Goal: Task Accomplishment & Management: Use online tool/utility

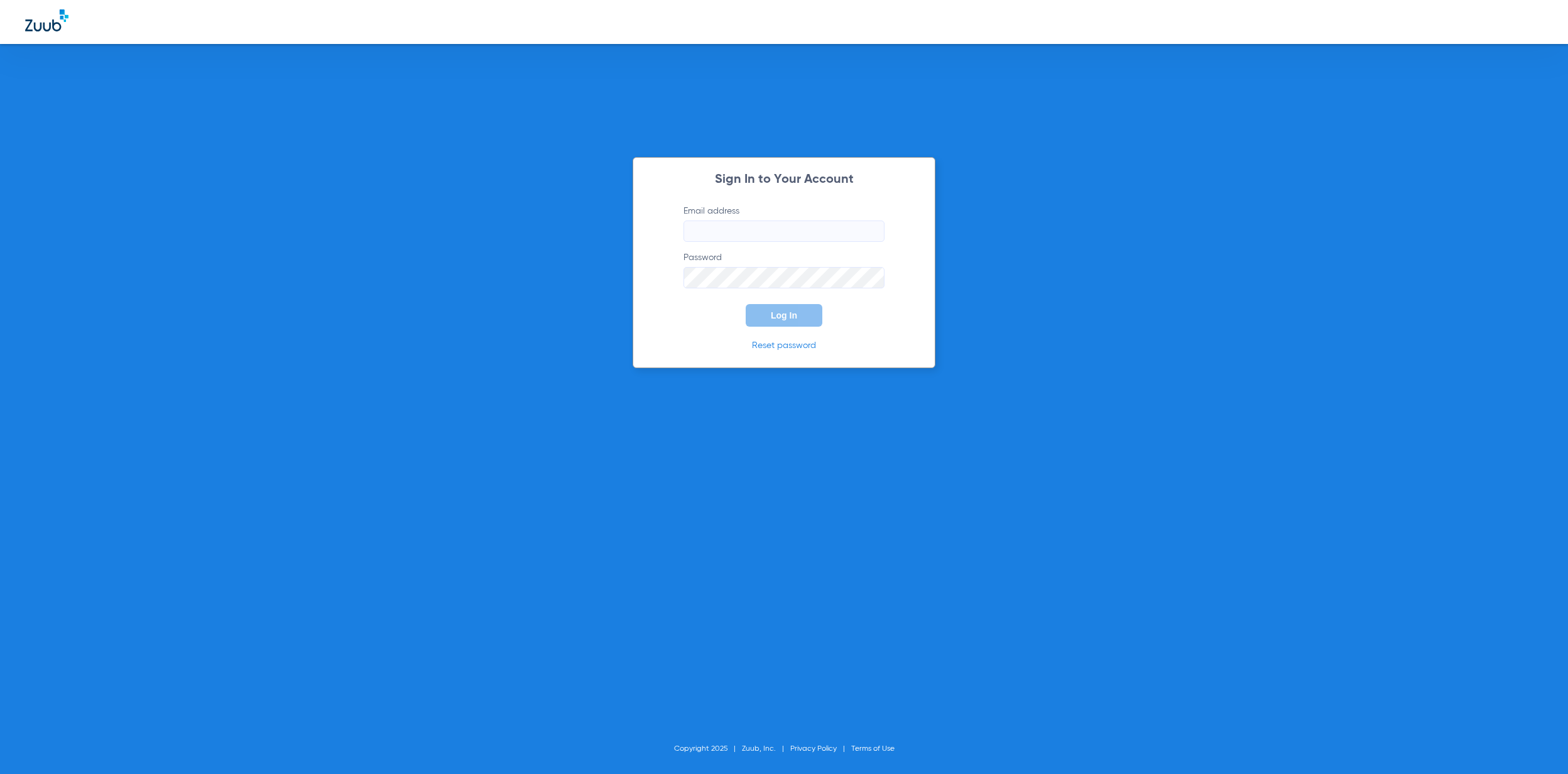
type input "[EMAIL_ADDRESS][DOMAIN_NAME]"
click at [776, 327] on div "Sign In to Your Account Email address [EMAIL_ADDRESS][DOMAIN_NAME] Password Log…" at bounding box center [784, 263] width 303 height 211
click at [788, 319] on span "Log In" at bounding box center [784, 315] width 26 height 10
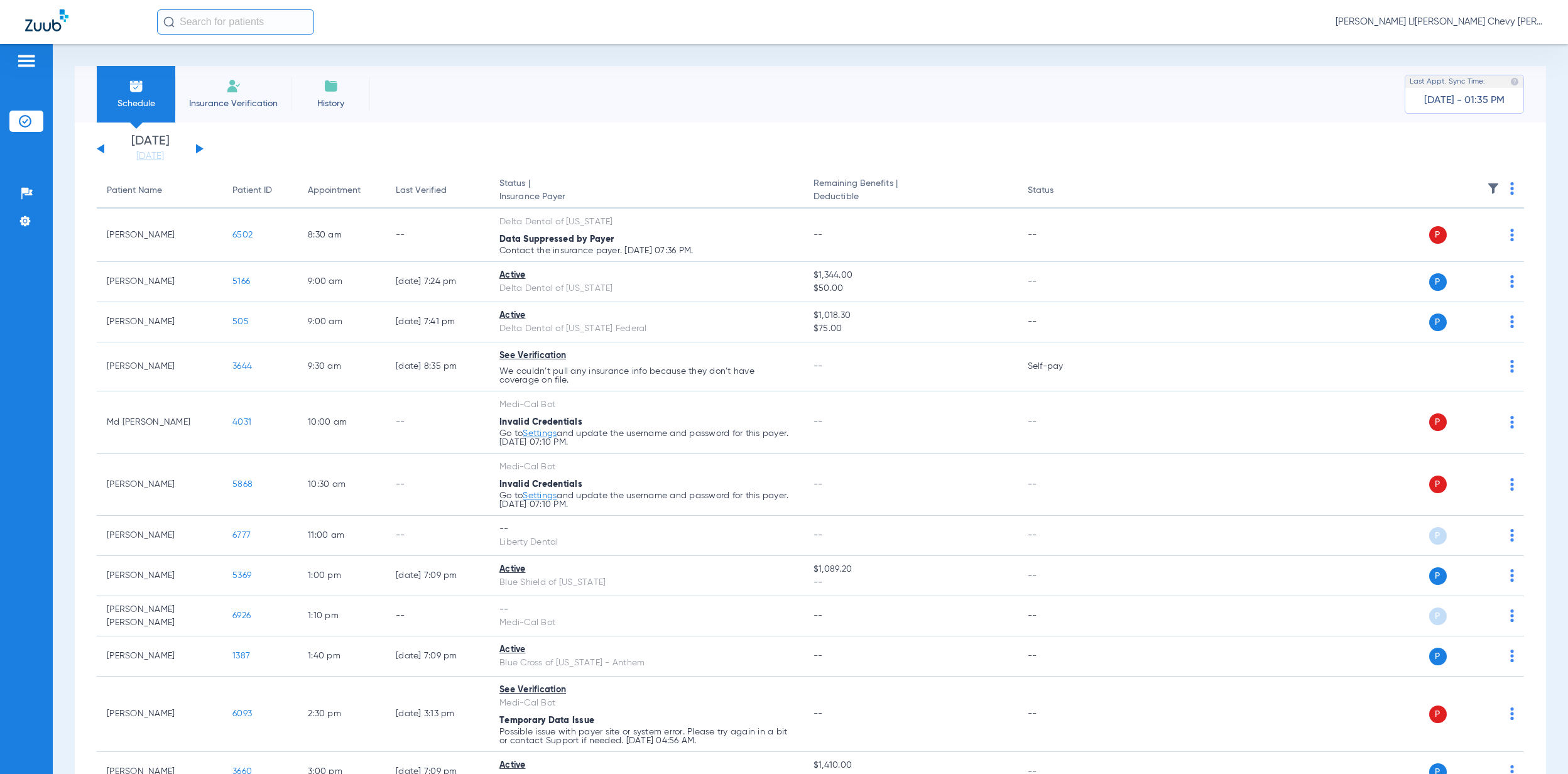
click at [188, 17] on input "text" at bounding box center [236, 22] width 157 height 25
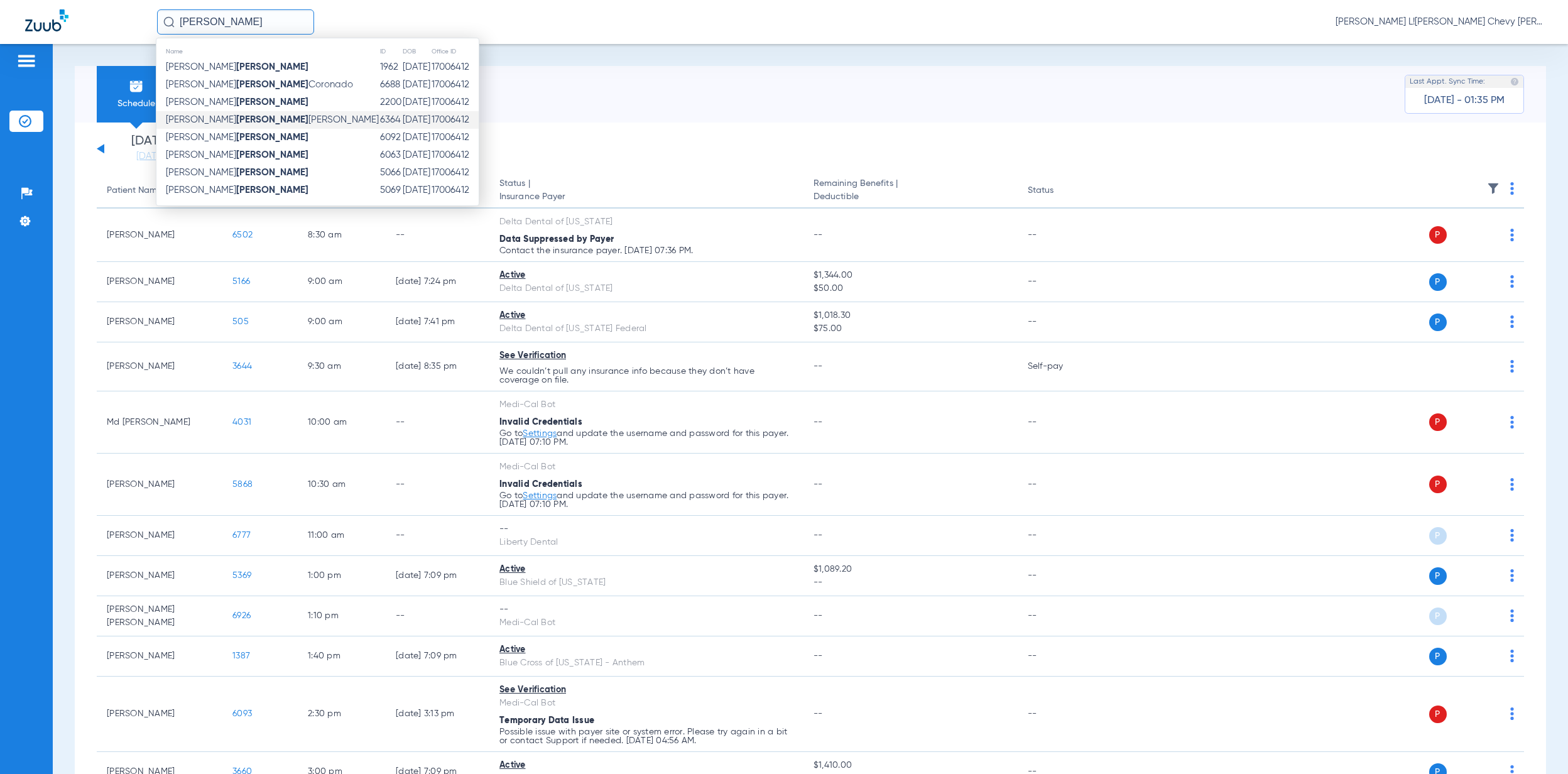
type input "[PERSON_NAME]"
click at [226, 121] on span "[PERSON_NAME]" at bounding box center [273, 120] width 213 height 10
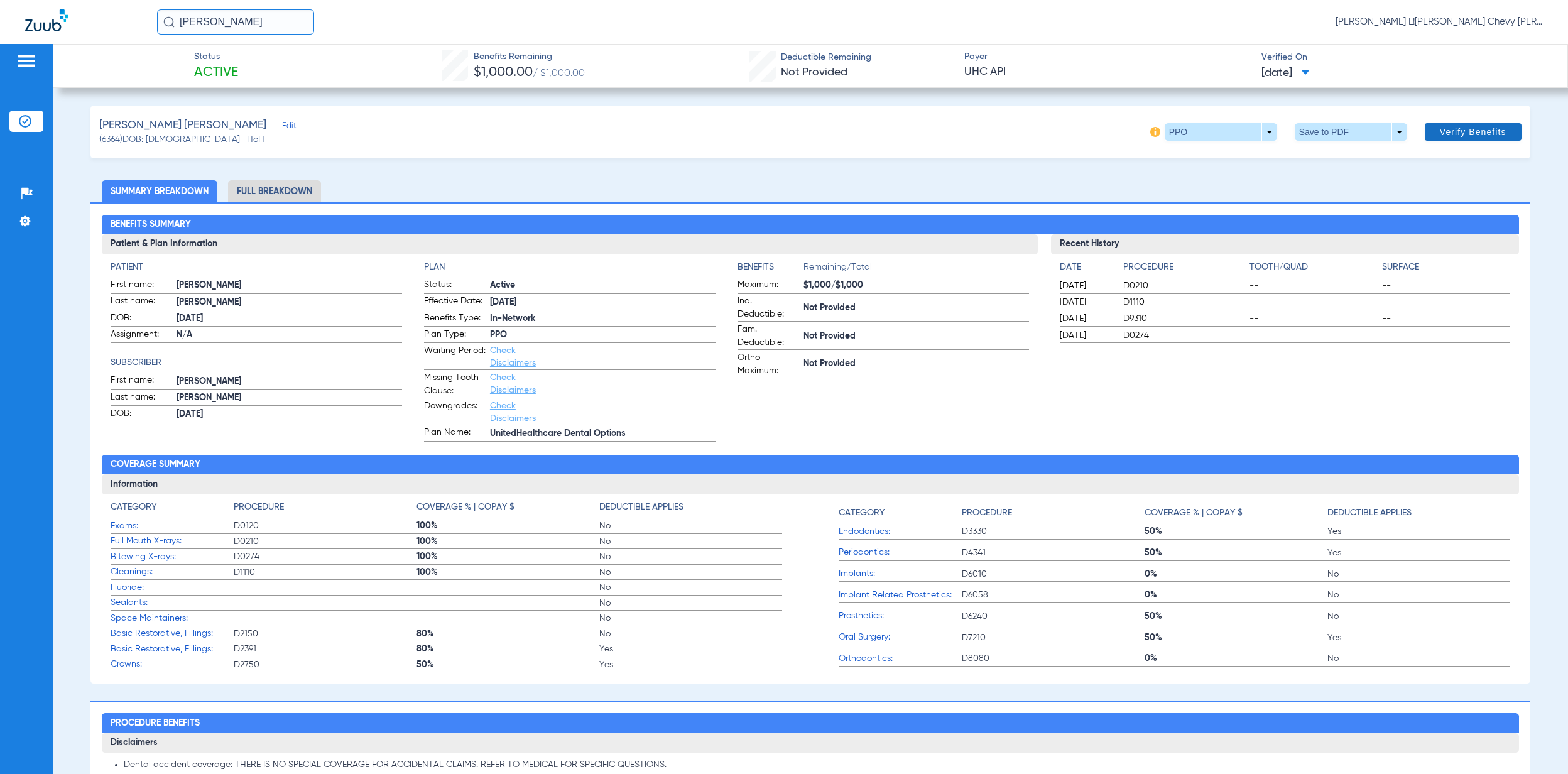
click at [1443, 127] on span "Verify Benefits" at bounding box center [1473, 132] width 67 height 10
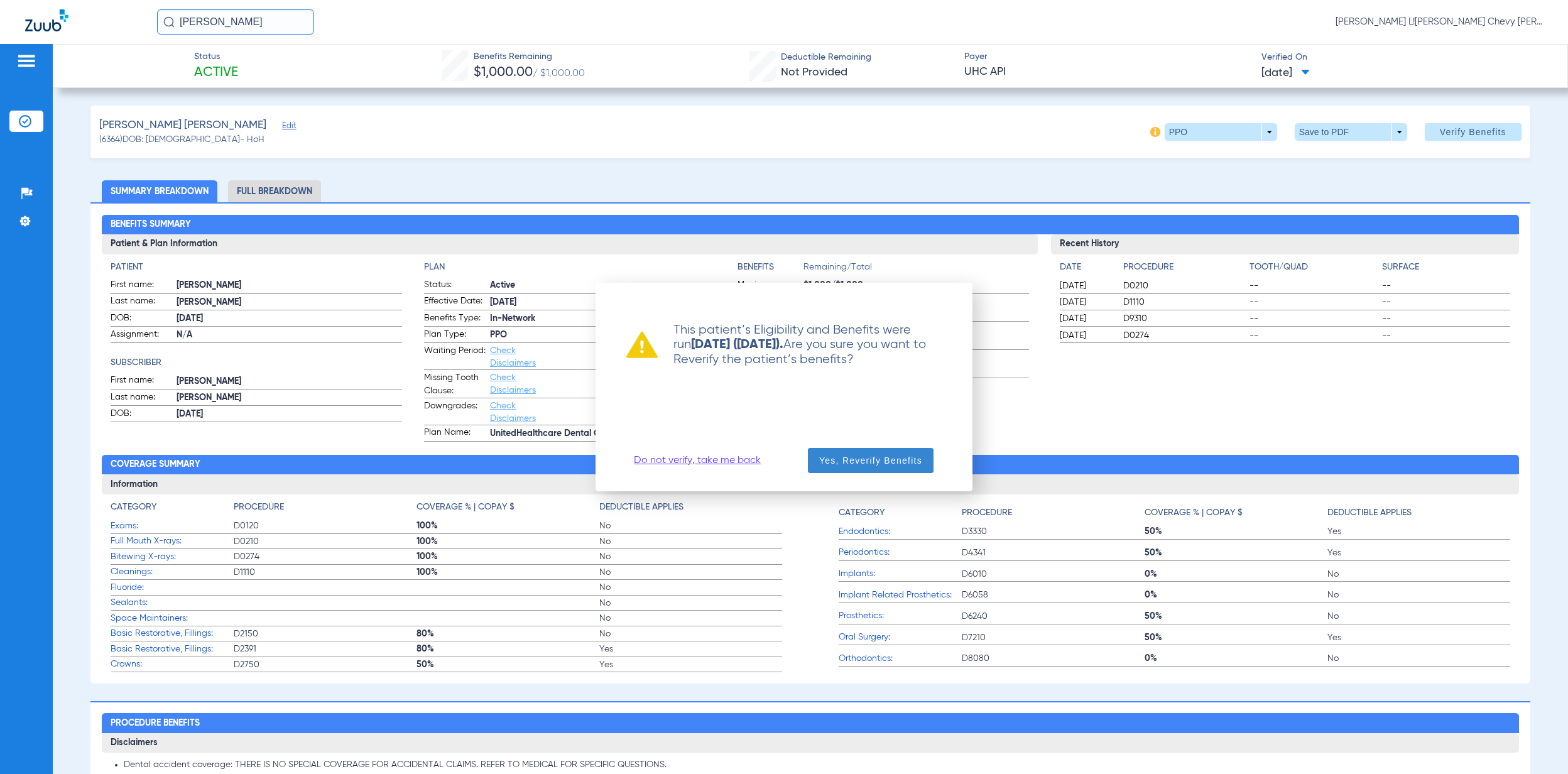
click at [872, 460] on span "Yes, Reverify Benefits" at bounding box center [871, 461] width 103 height 13
